Goal: Navigation & Orientation: Find specific page/section

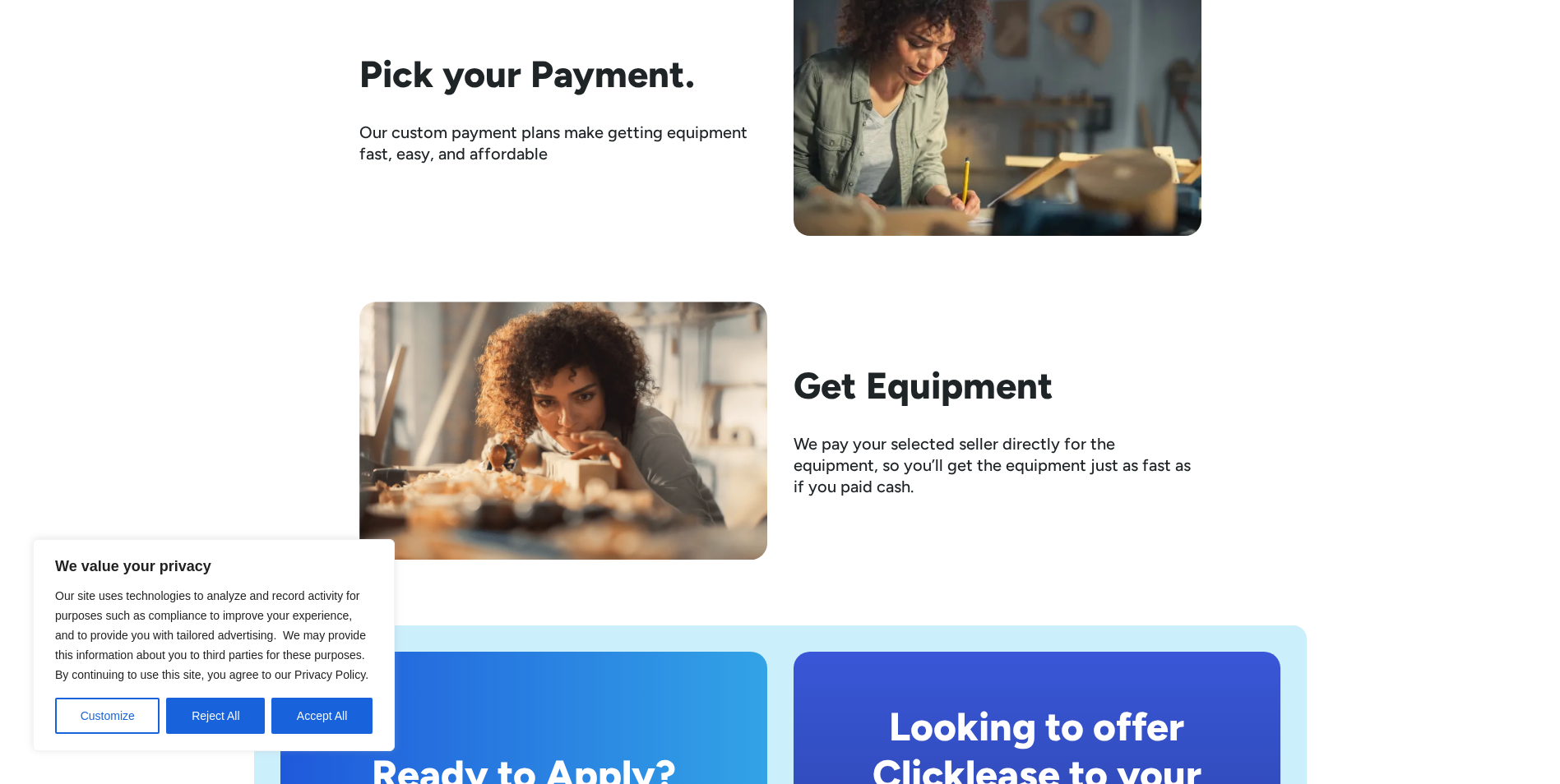
scroll to position [3040, 0]
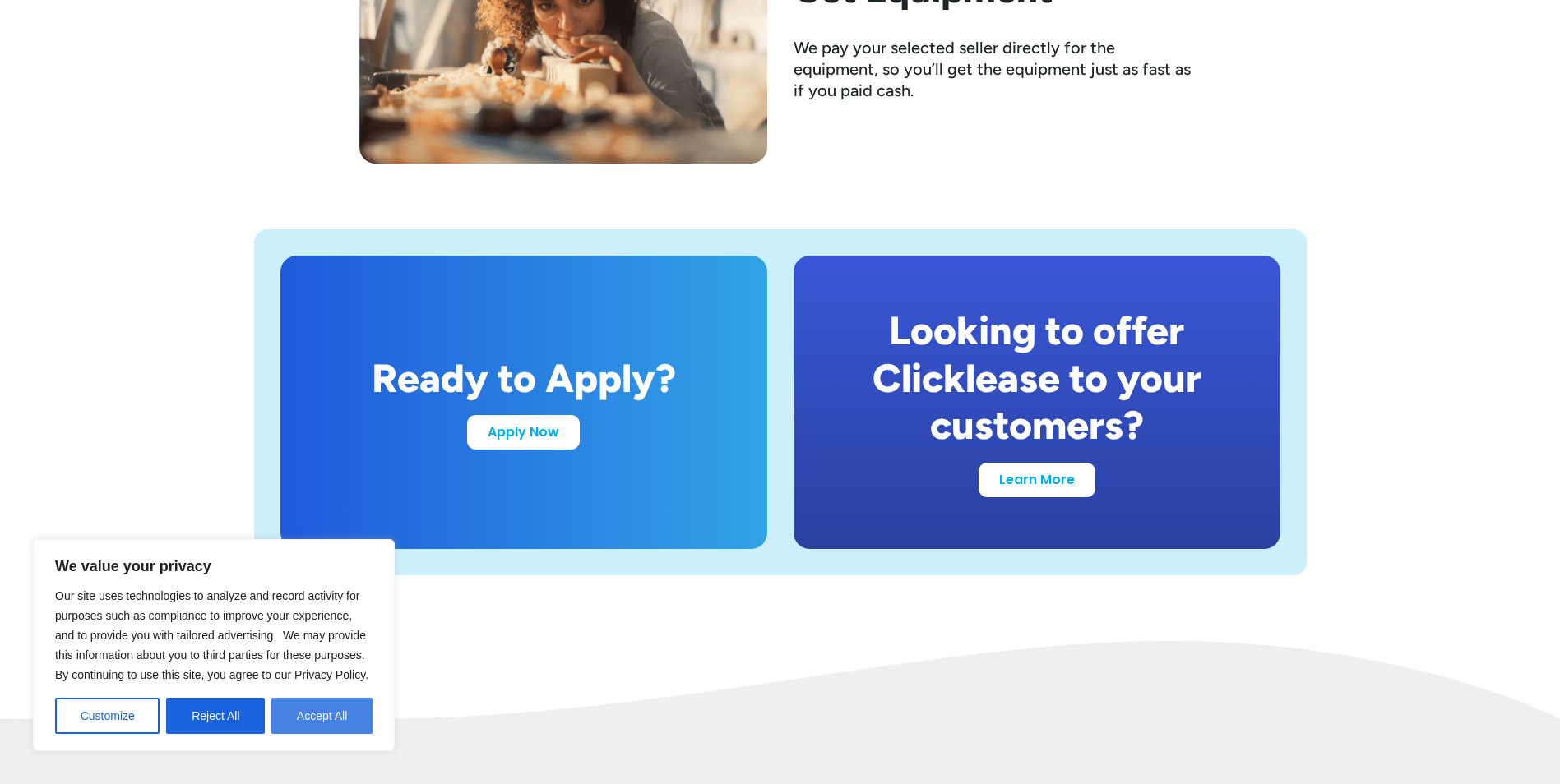
click at [324, 718] on button "Accept All" at bounding box center [321, 715] width 101 height 36
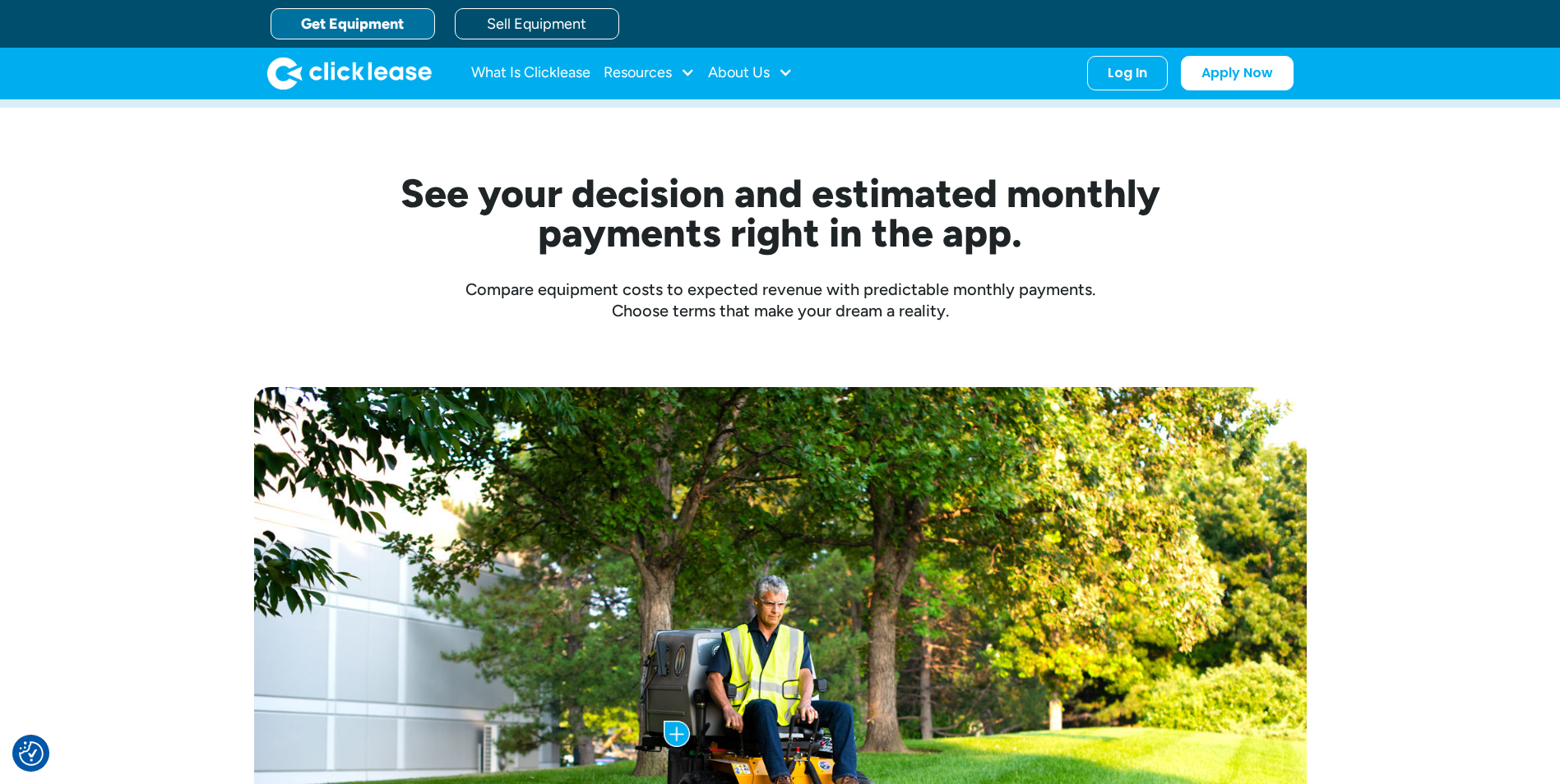
scroll to position [409, 0]
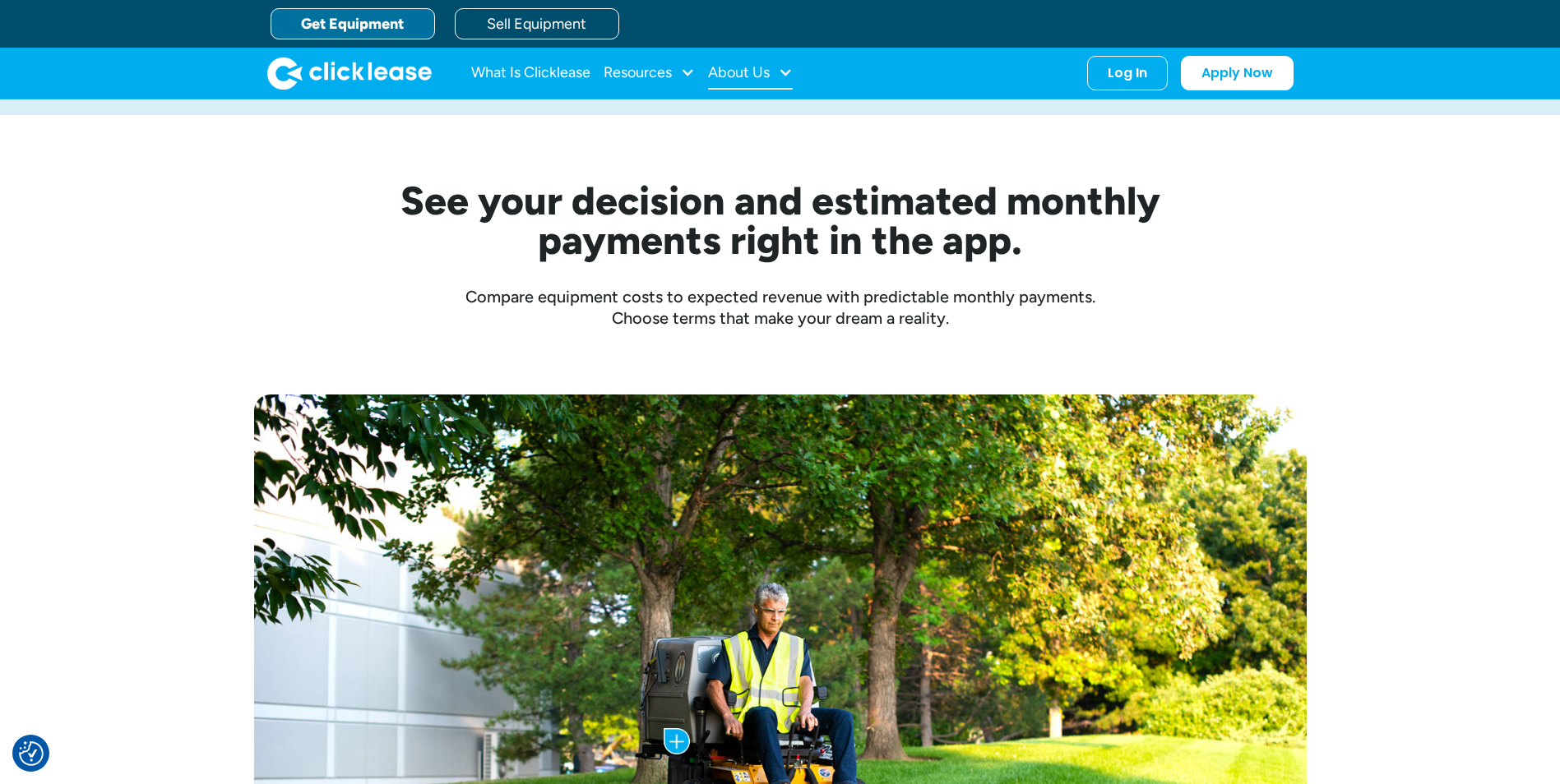
click at [712, 72] on div "About Us" at bounding box center [739, 72] width 62 height 0
click at [717, 129] on link "About Us" at bounding box center [752, 127] width 71 height 30
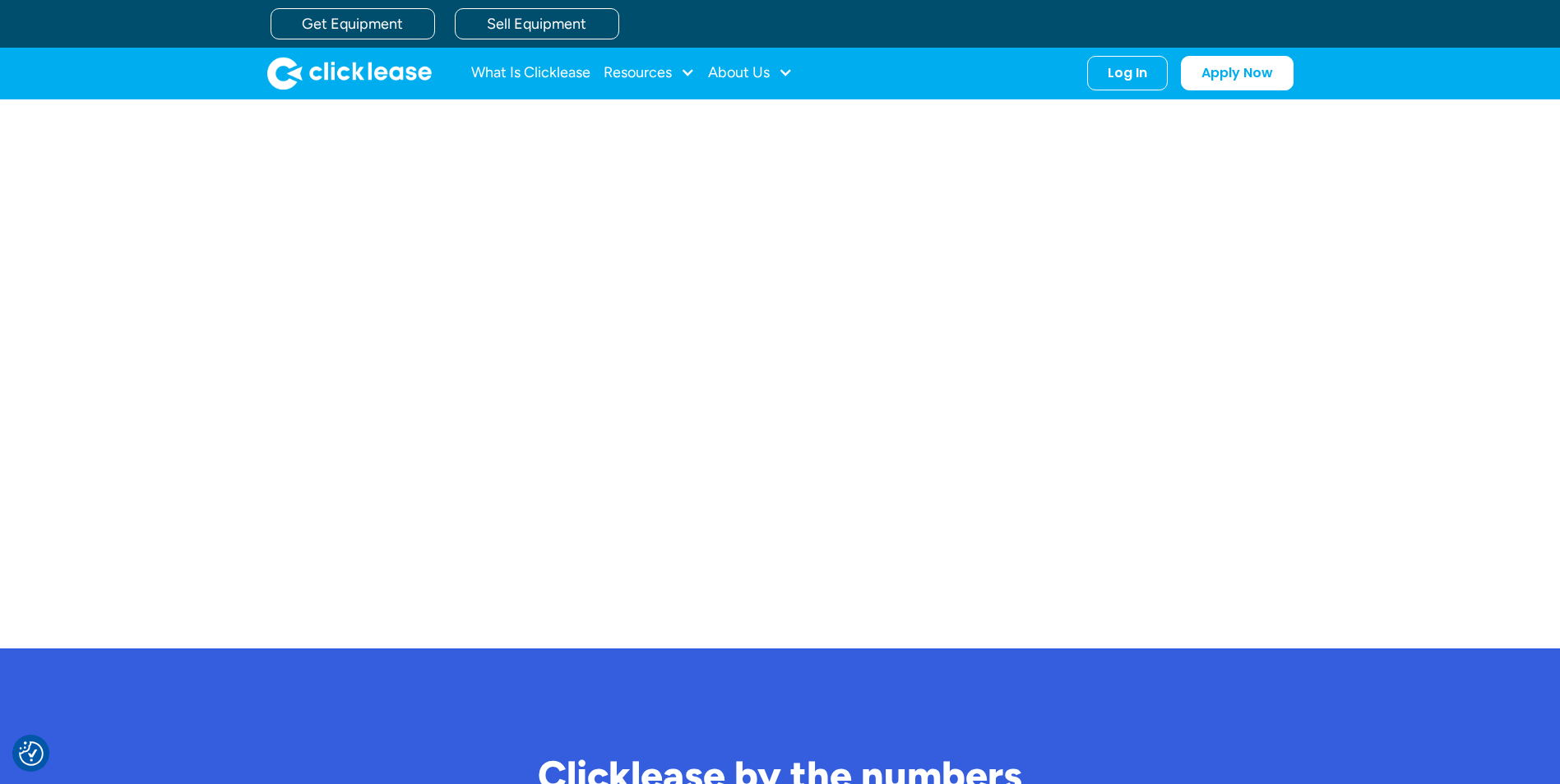
scroll to position [1003, 0]
